Goal: Information Seeking & Learning: Check status

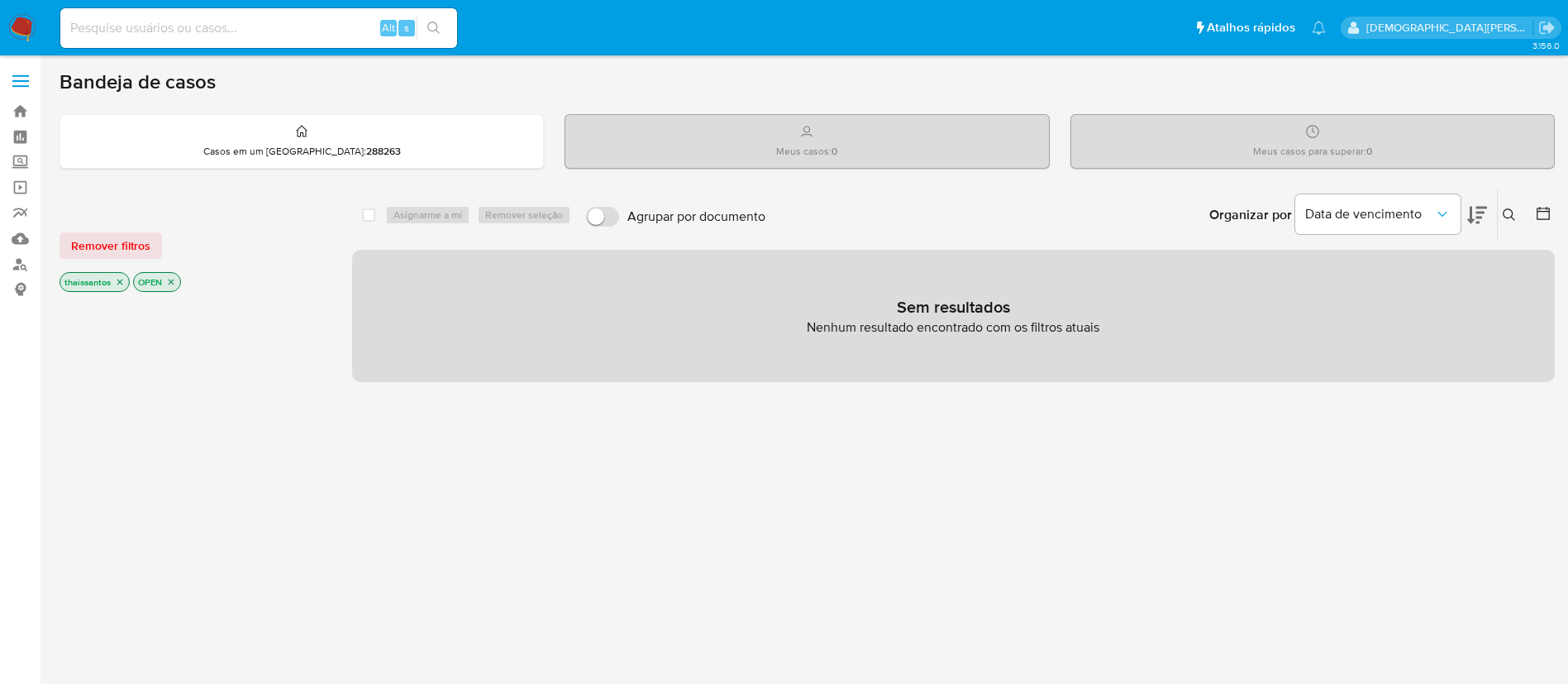
click at [121, 287] on icon "close-filter" at bounding box center [119, 282] width 10 height 10
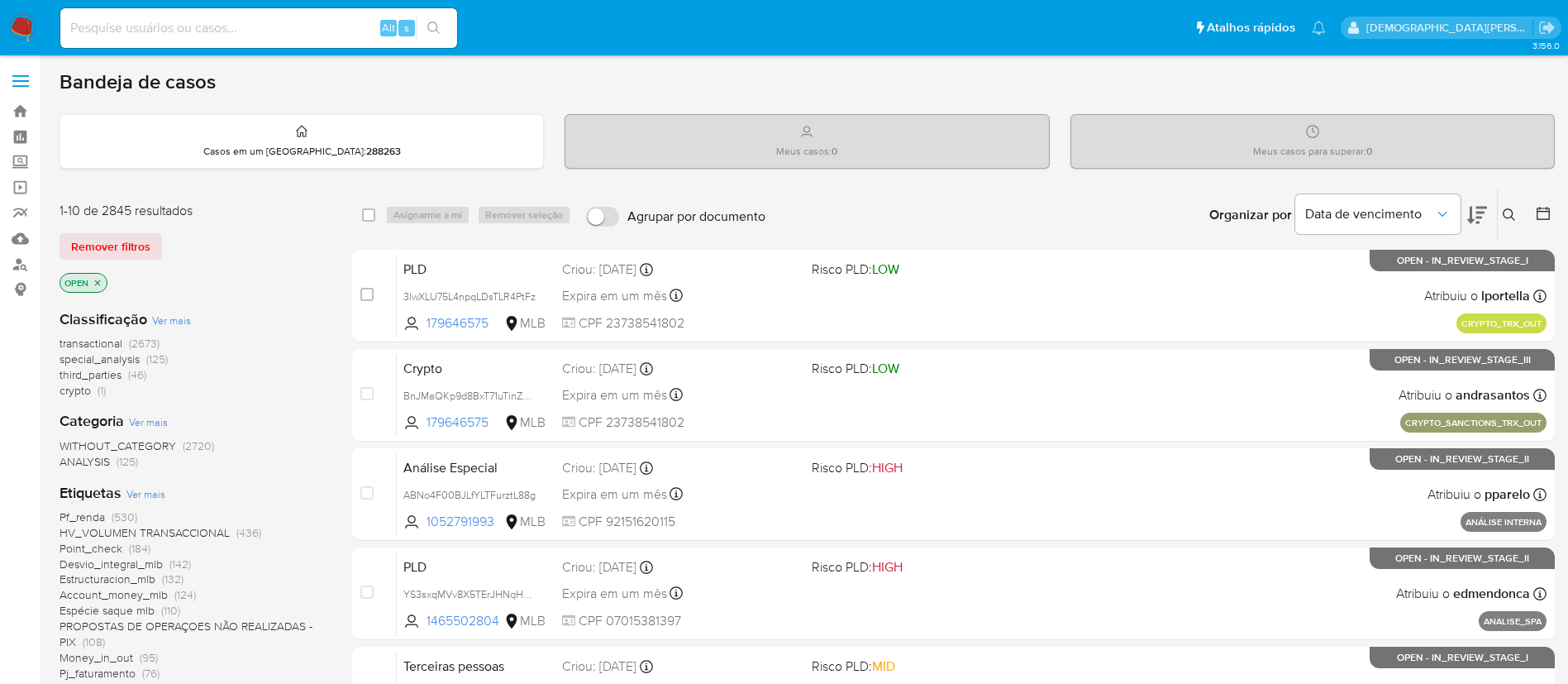
click at [346, 28] on input at bounding box center [258, 28] width 396 height 22
paste input "1965416901"
type input "1965416901"
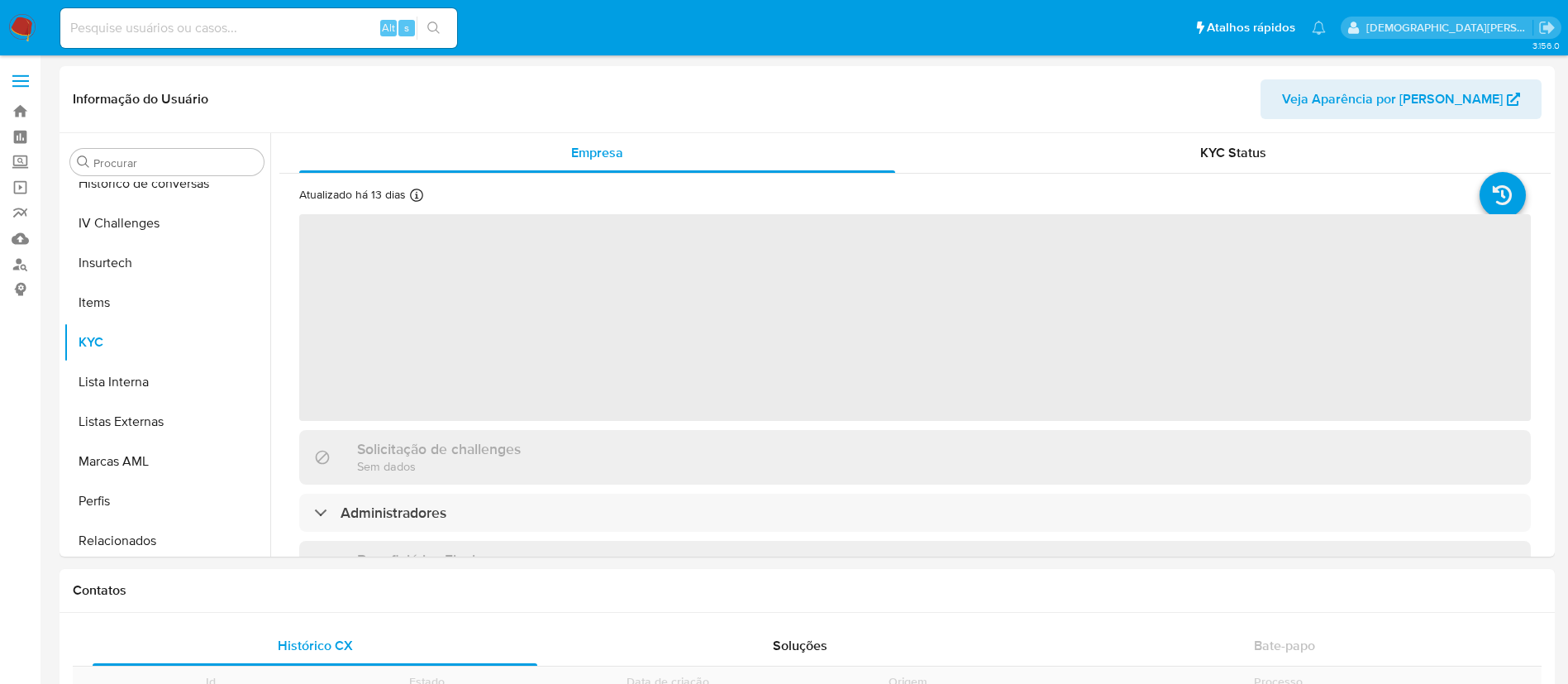
scroll to position [739, 0]
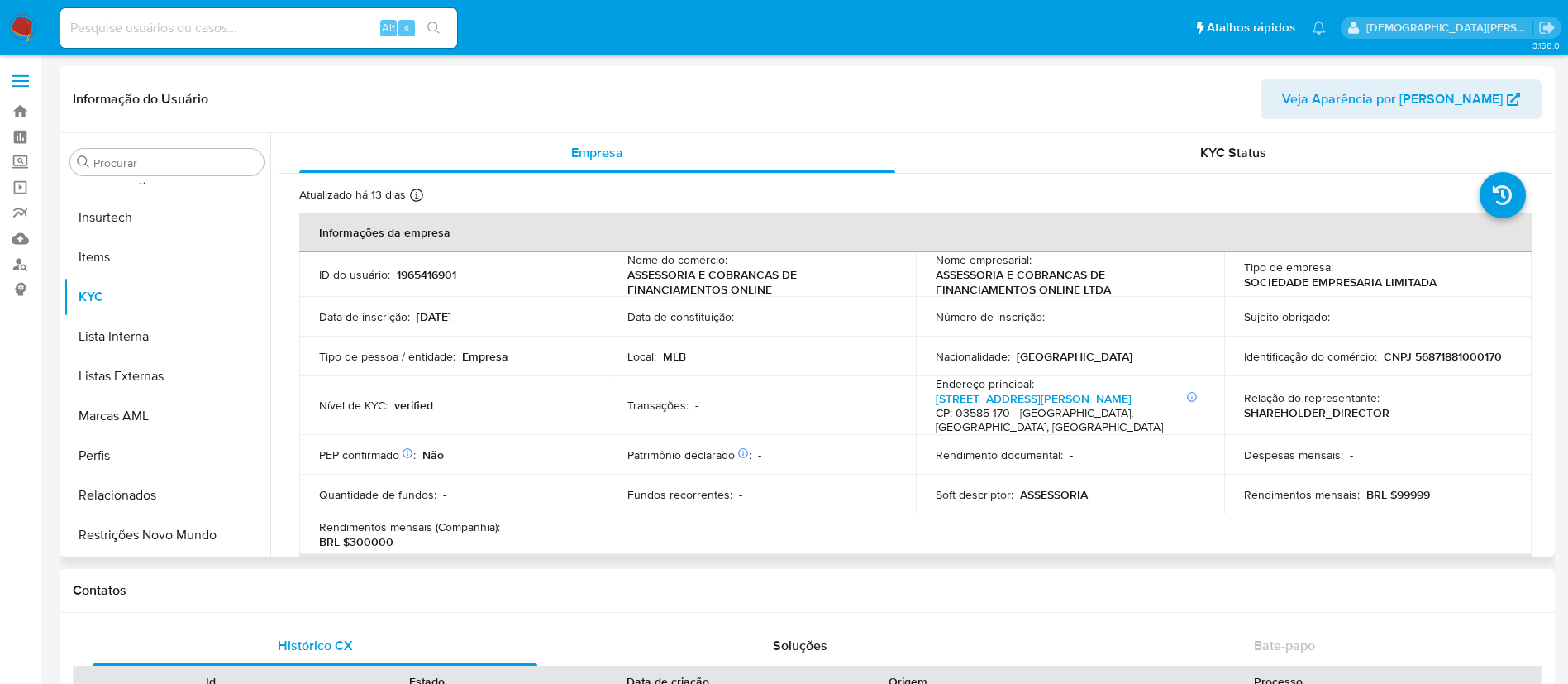
select select "10"
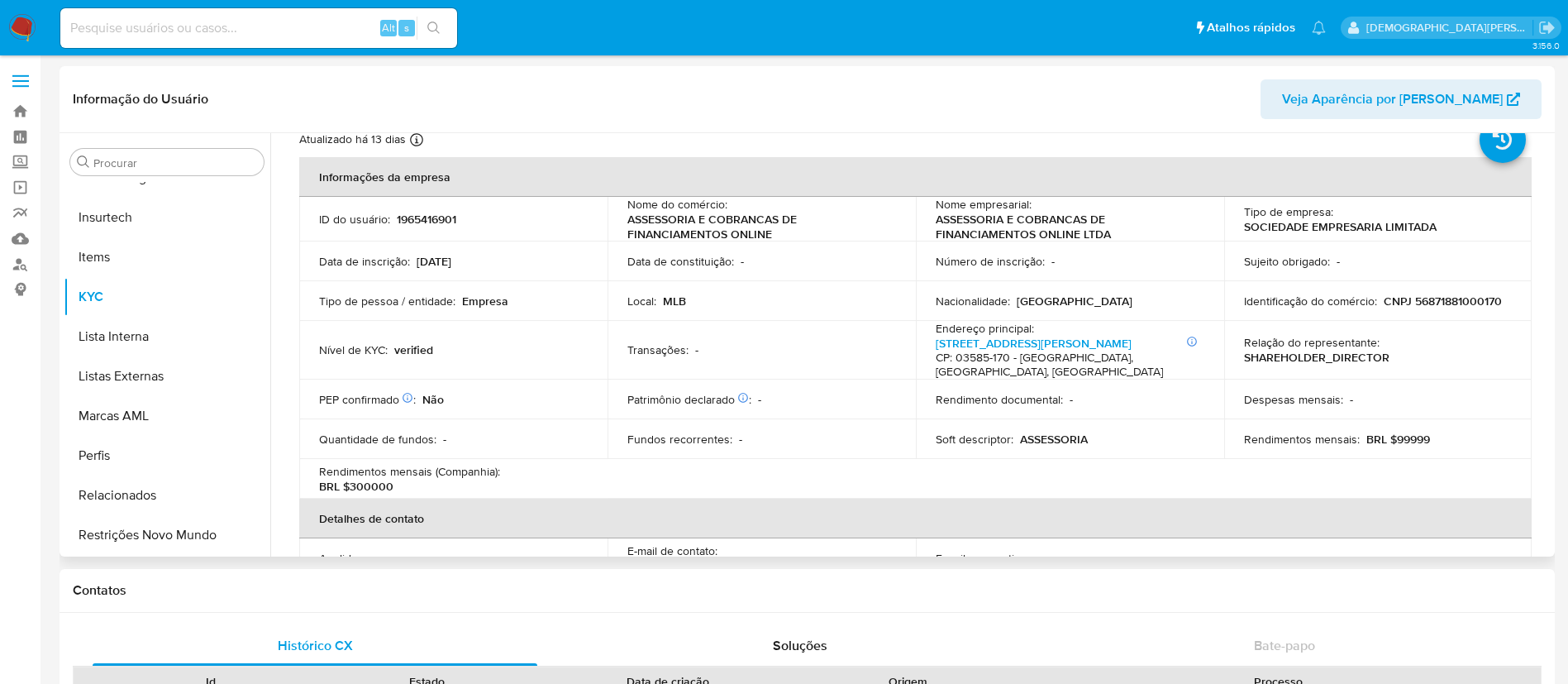
scroll to position [0, 0]
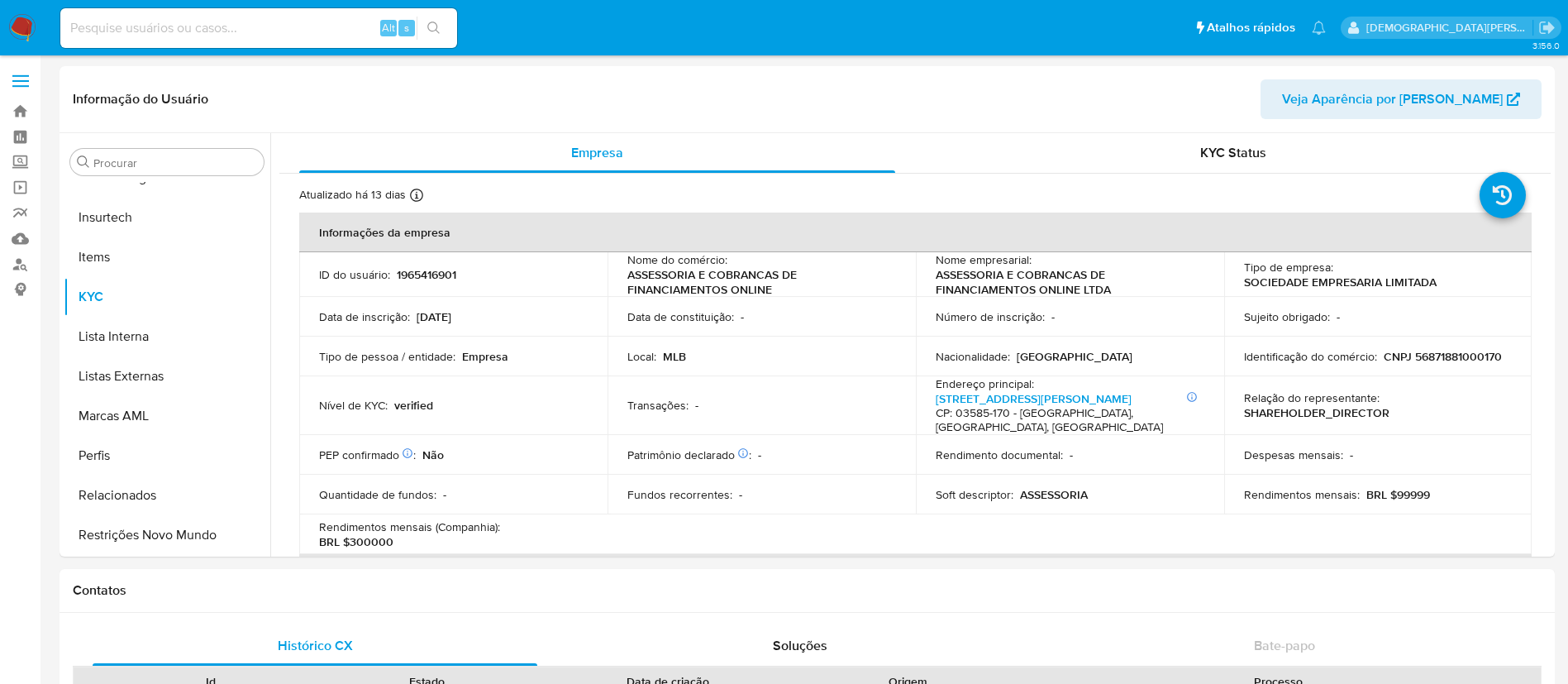
click at [259, 22] on input at bounding box center [258, 28] width 396 height 22
paste input "157390834"
type input "157390834"
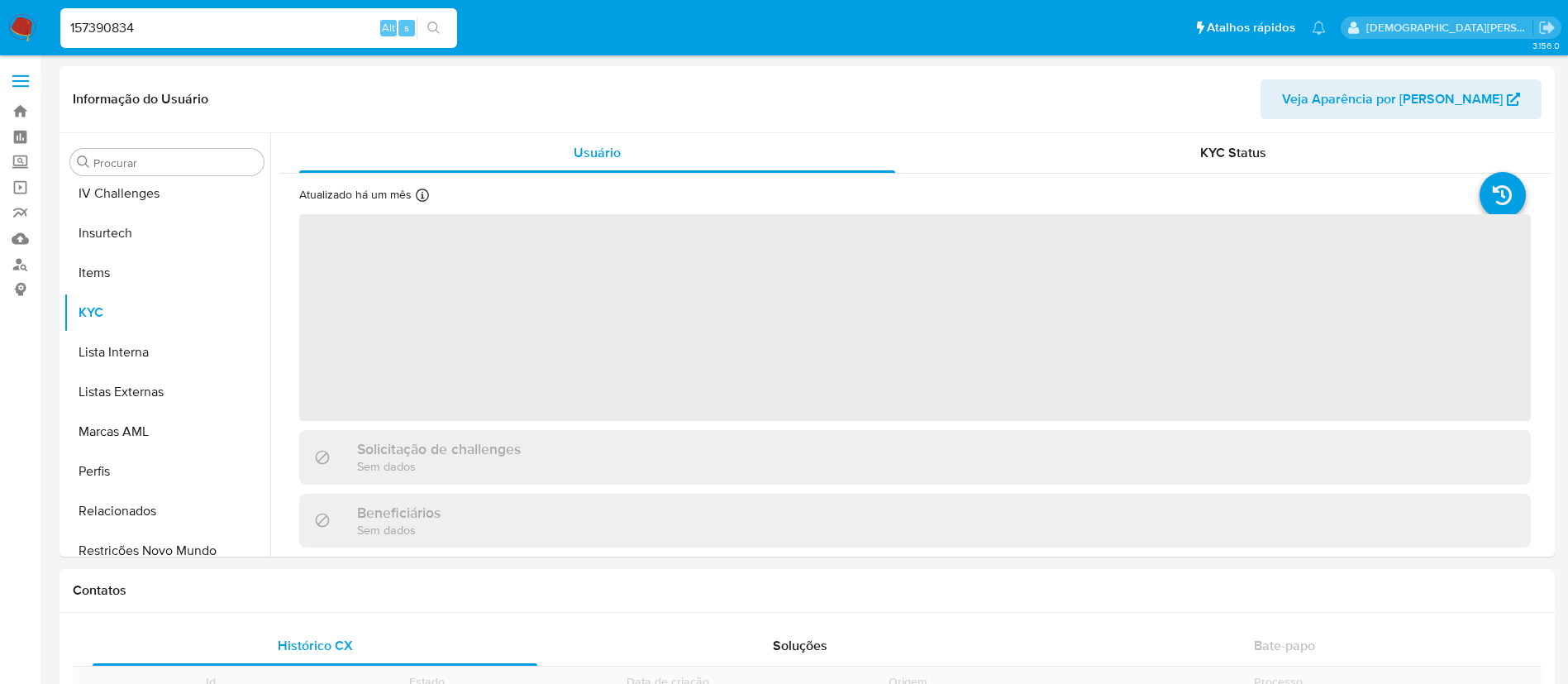
scroll to position [739, 0]
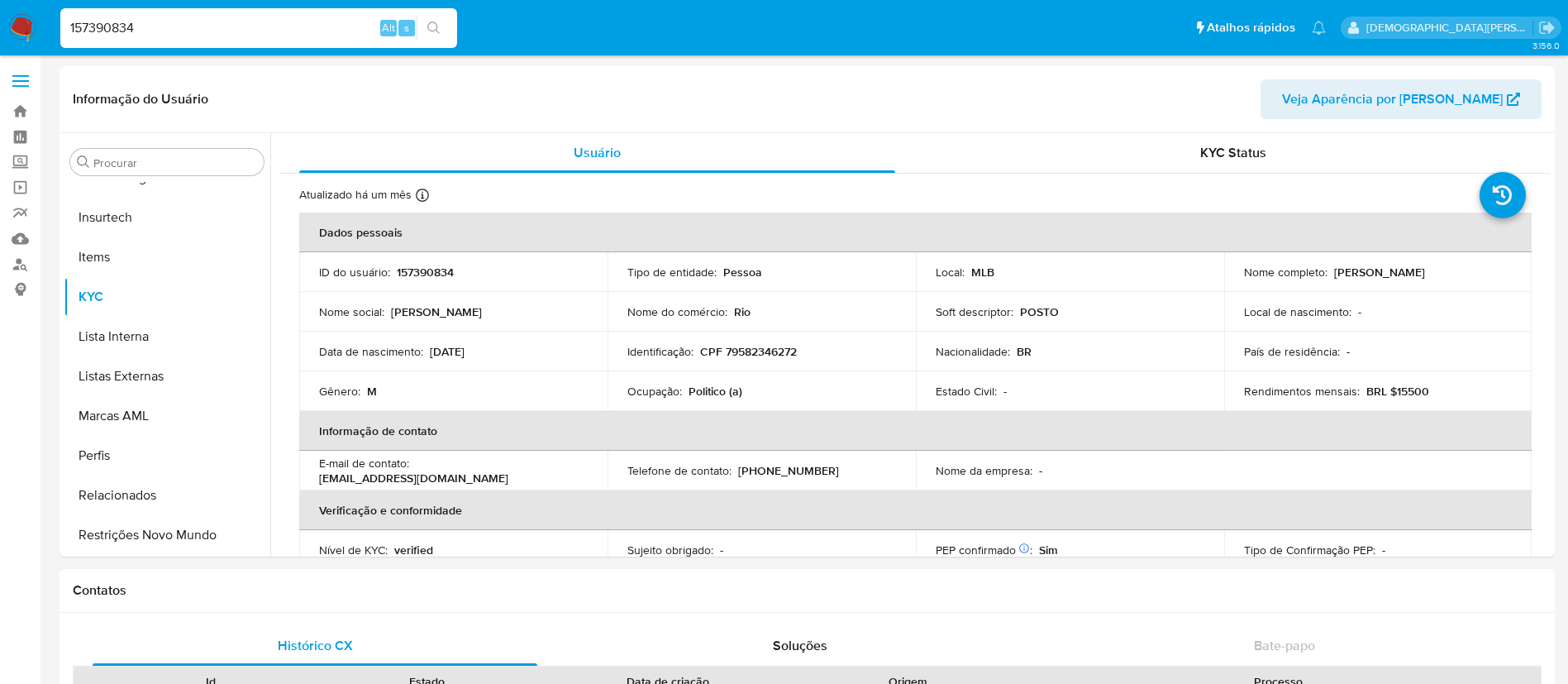
select select "10"
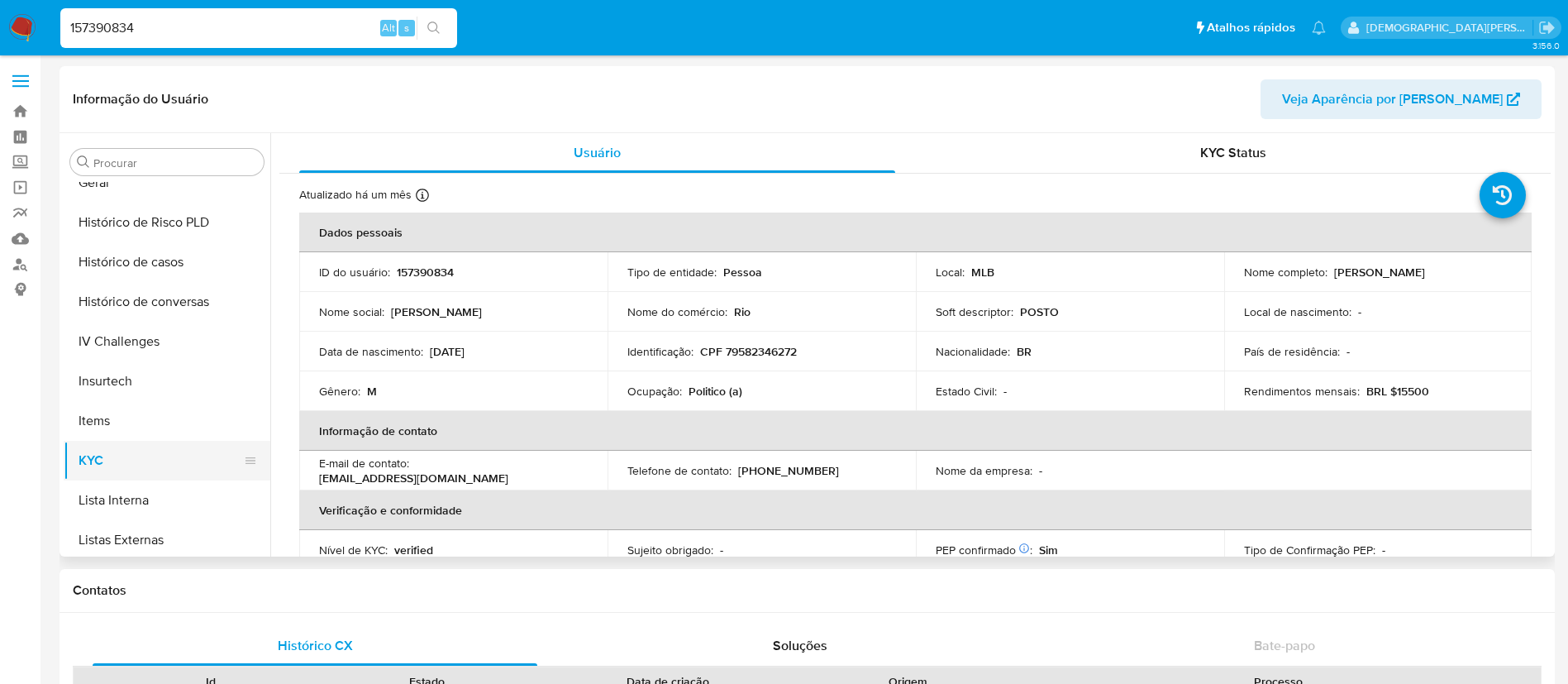
scroll to position [490, 0]
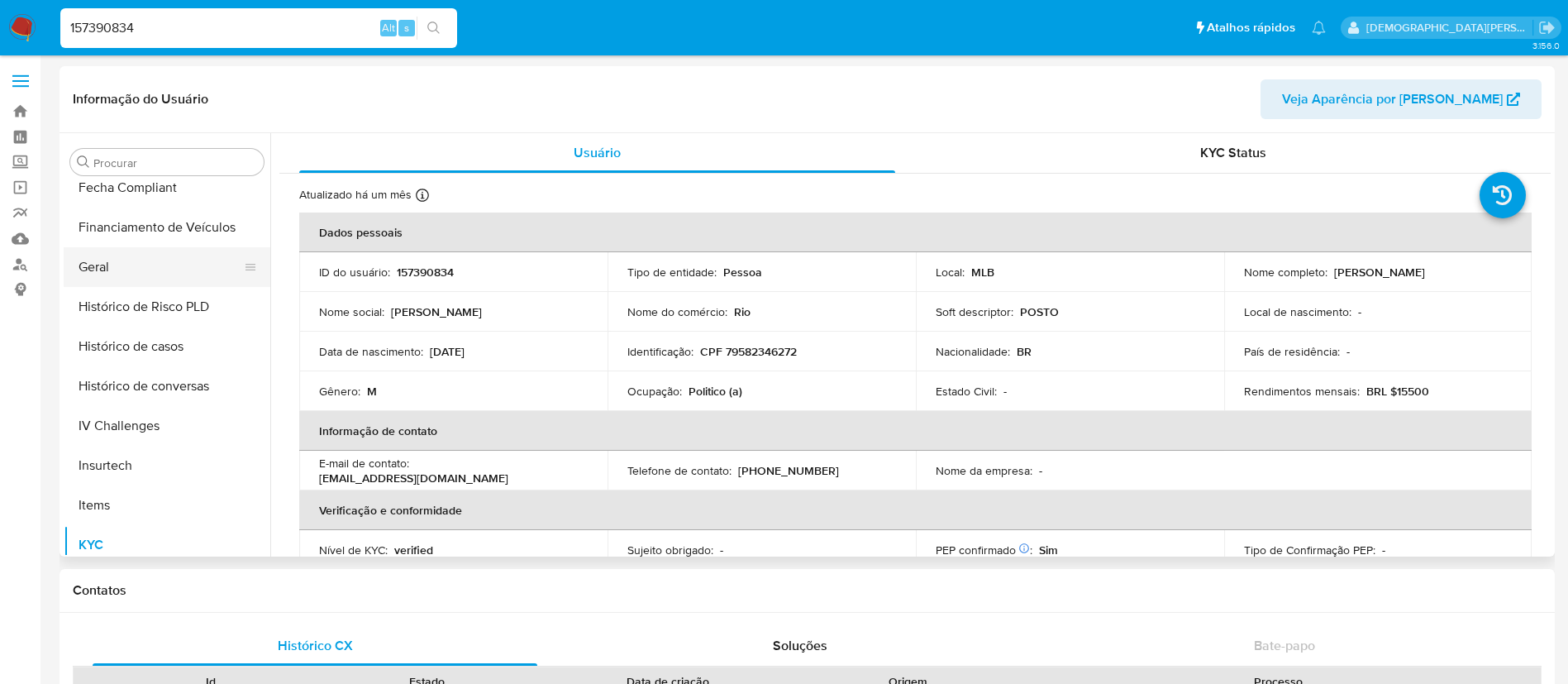
click at [152, 277] on button "Geral" at bounding box center [160, 267] width 194 height 40
